Goal: Book appointment/travel/reservation

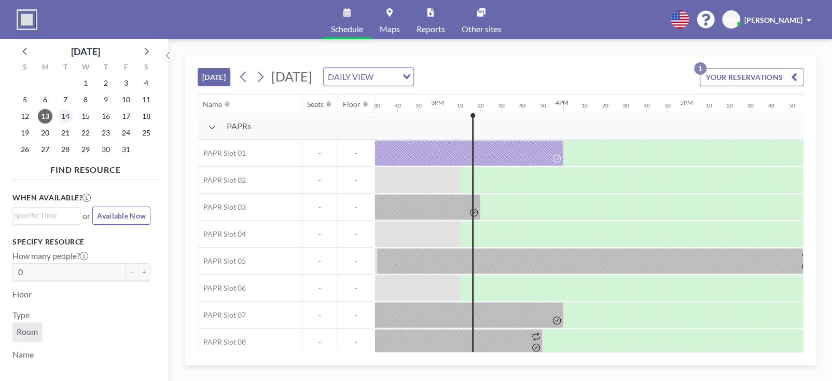
scroll to position [0, 1866]
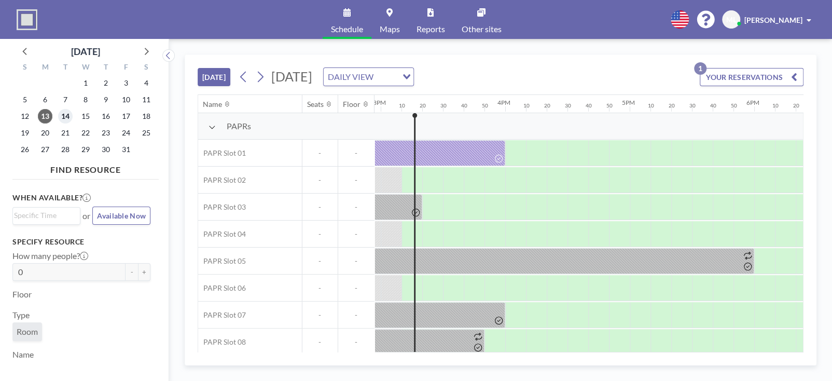
click at [67, 114] on span "14" at bounding box center [65, 116] width 15 height 15
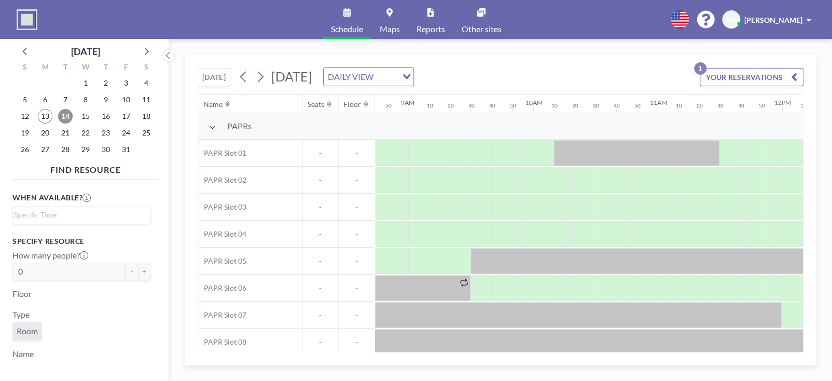
scroll to position [0, 1178]
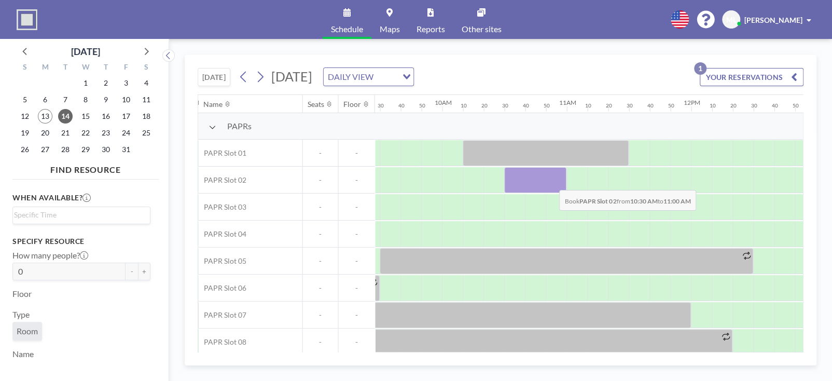
drag, startPoint x: 514, startPoint y: 183, endPoint x: 551, endPoint y: 182, distance: 36.8
click at [551, 182] on div at bounding box center [535, 180] width 62 height 26
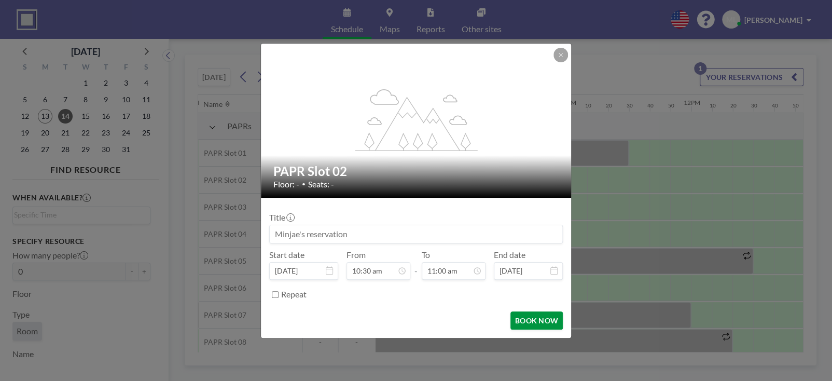
click at [531, 318] on button "BOOK NOW" at bounding box center [536, 320] width 52 height 18
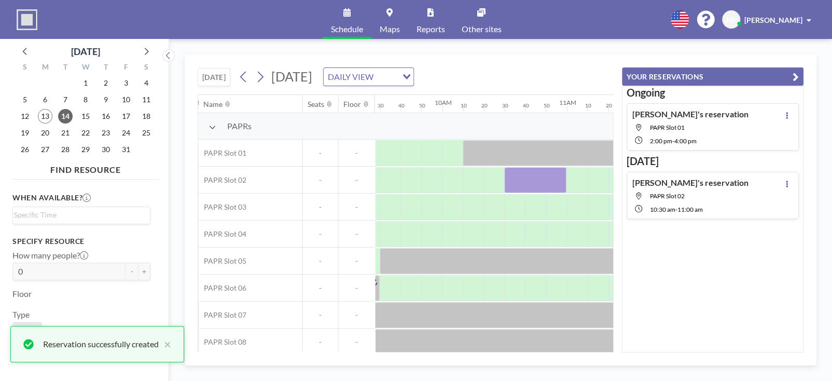
click at [795, 74] on icon "button" at bounding box center [796, 77] width 6 height 12
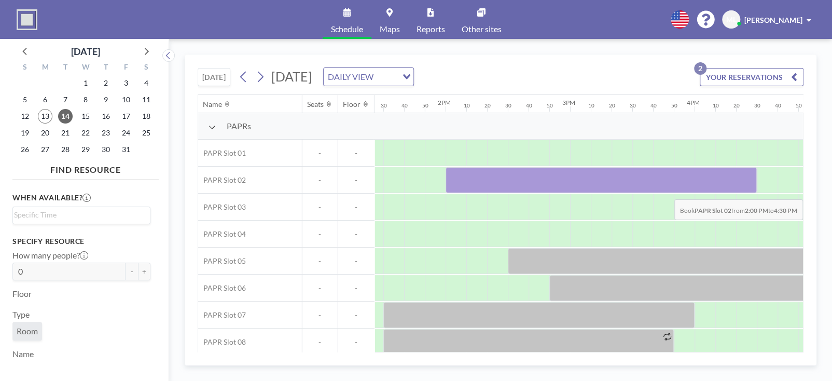
scroll to position [0, 1805]
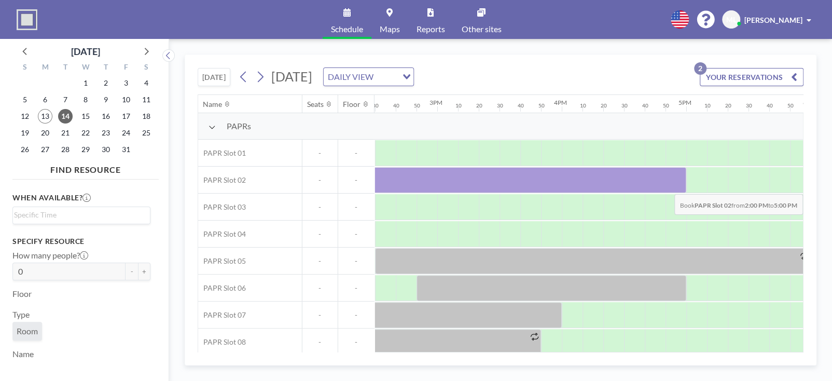
drag, startPoint x: 529, startPoint y: 183, endPoint x: 681, endPoint y: 186, distance: 152.6
click at [681, 186] on div at bounding box center [500, 180] width 374 height 26
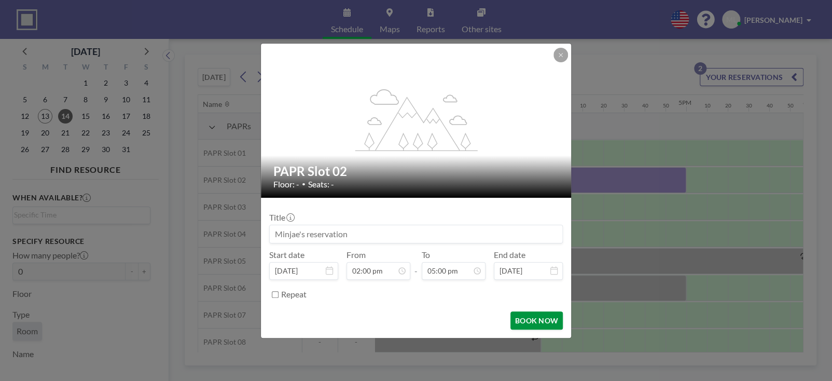
click at [530, 320] on button "BOOK NOW" at bounding box center [536, 320] width 52 height 18
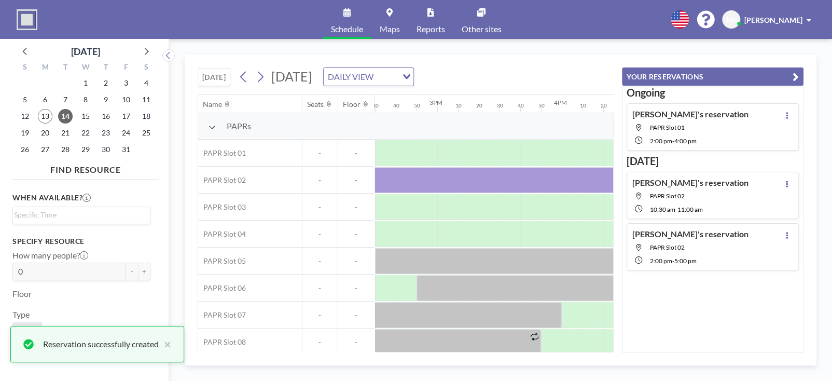
click at [795, 73] on icon "button" at bounding box center [796, 77] width 6 height 12
